Goal: Find specific page/section: Find specific page/section

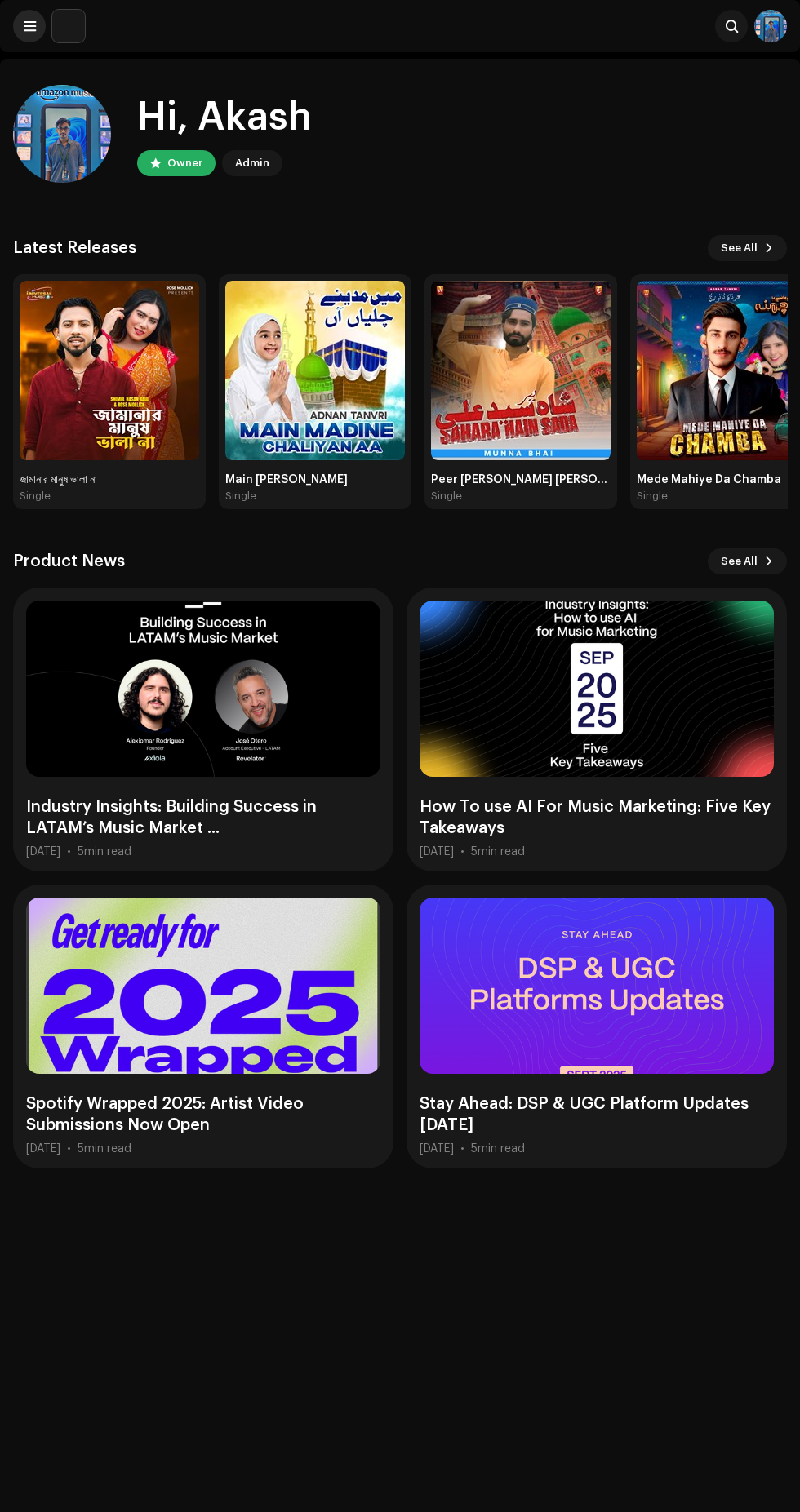
click at [30, 26] on span at bounding box center [30, 26] width 12 height 13
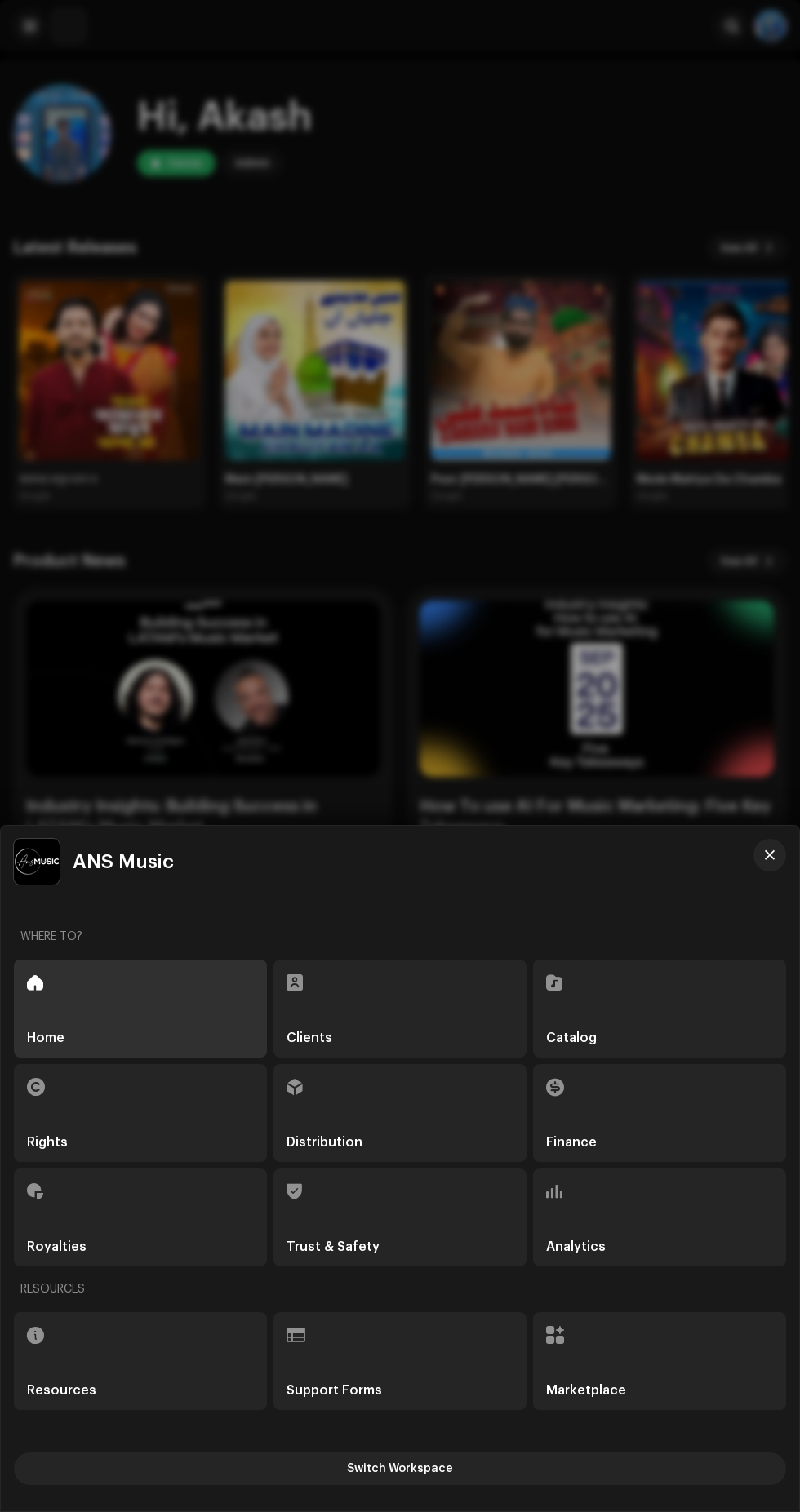
click at [156, 1237] on div "Royalties" at bounding box center [141, 1218] width 253 height 98
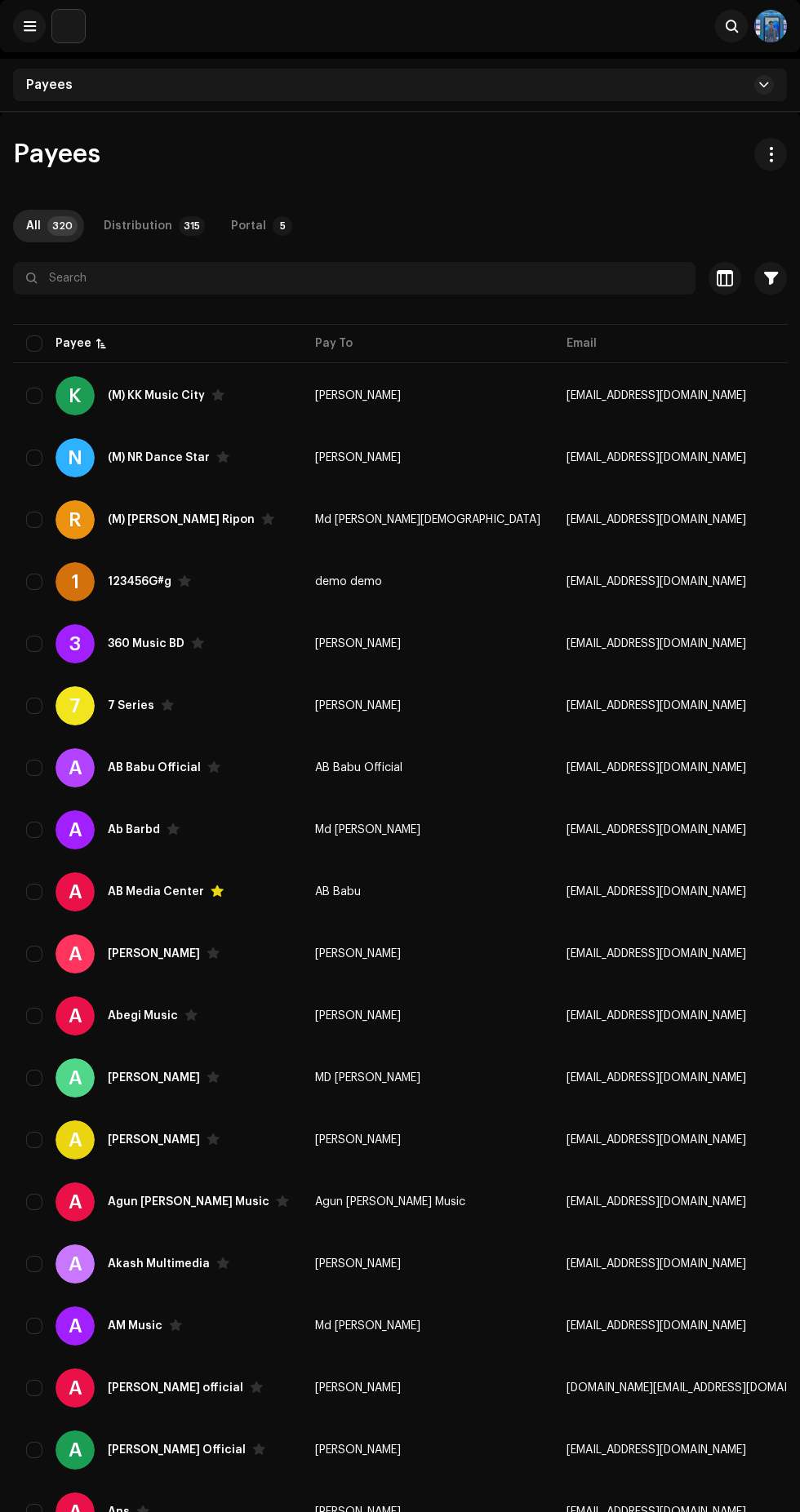
click at [176, 310] on div at bounding box center [400, 308] width 774 height 26
click at [176, 256] on div "Payees All 320 Distribution 315 Portal 5 Selected 0 Select all 320 Options Filt…" at bounding box center [400, 1019] width 800 height 1763
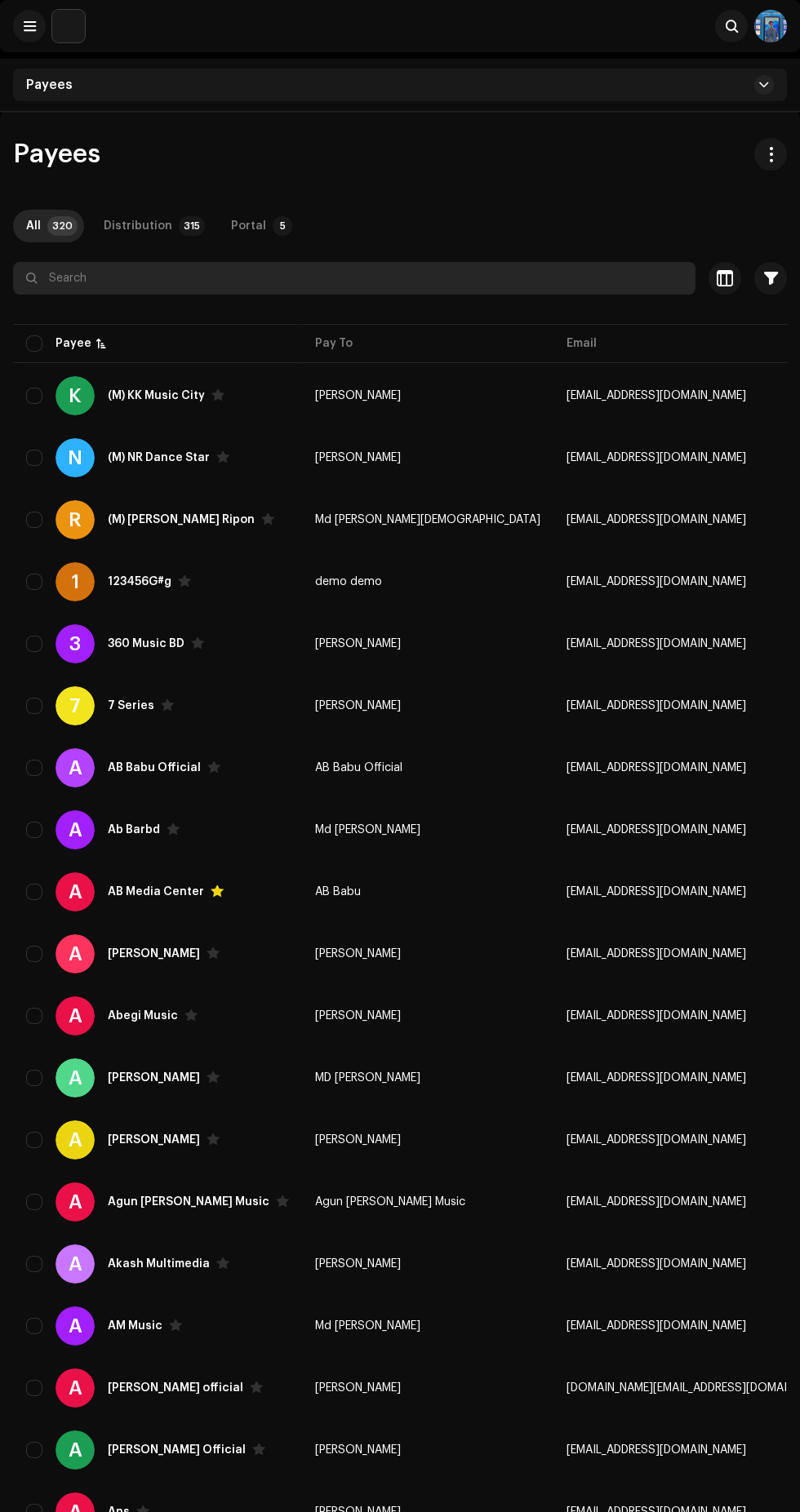
click at [136, 283] on input "text" at bounding box center [354, 278] width 683 height 32
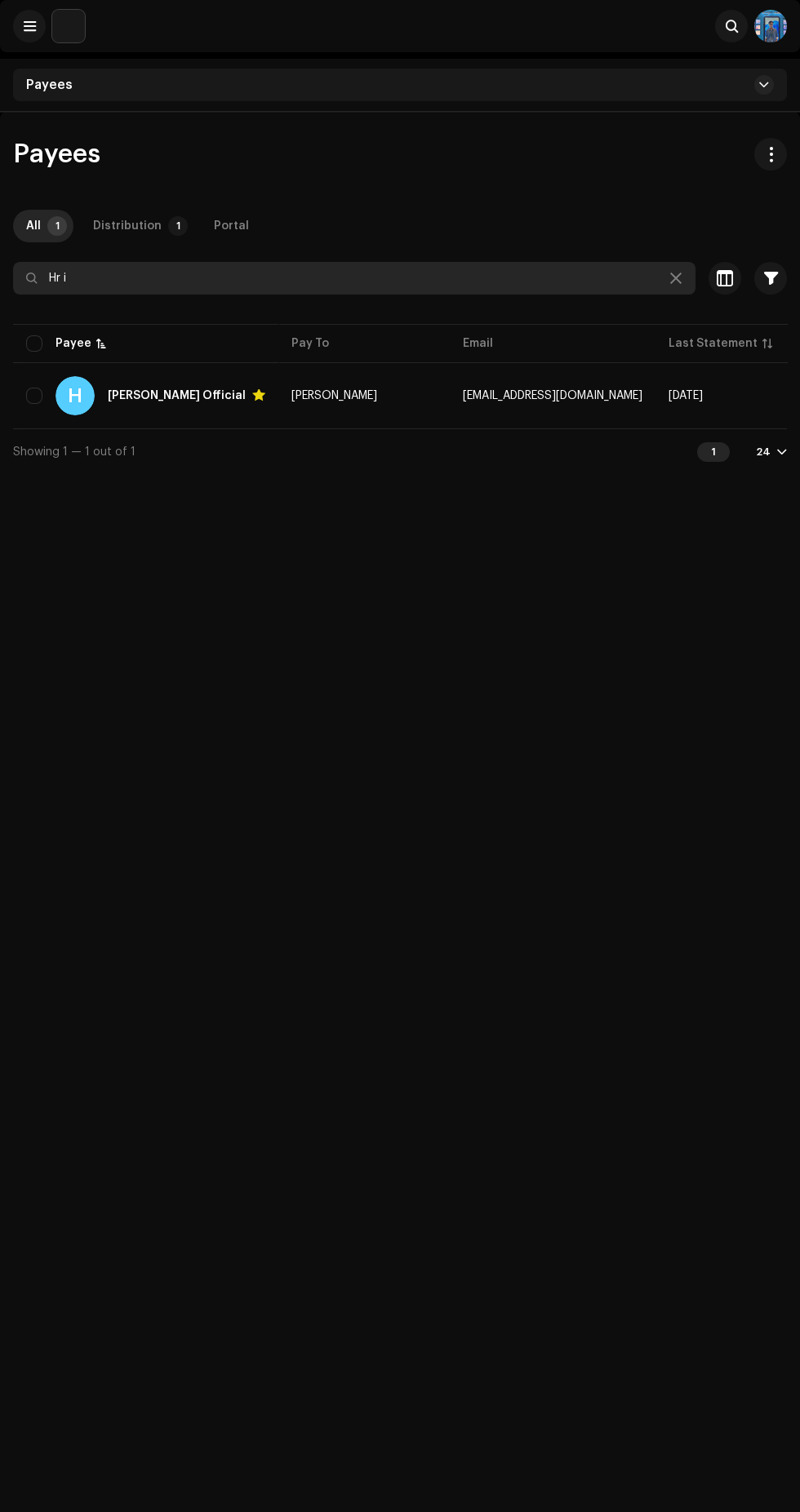
type input "Hr i"
